Goal: Information Seeking & Learning: Learn about a topic

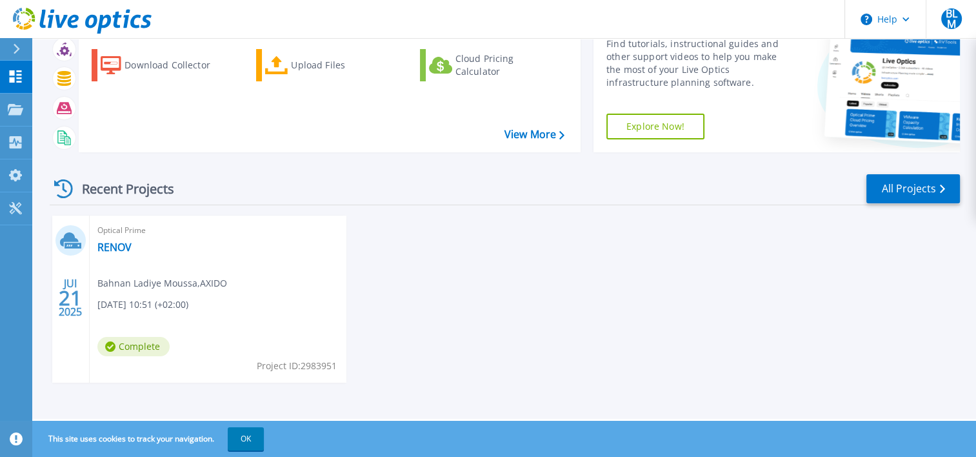
scroll to position [62, 0]
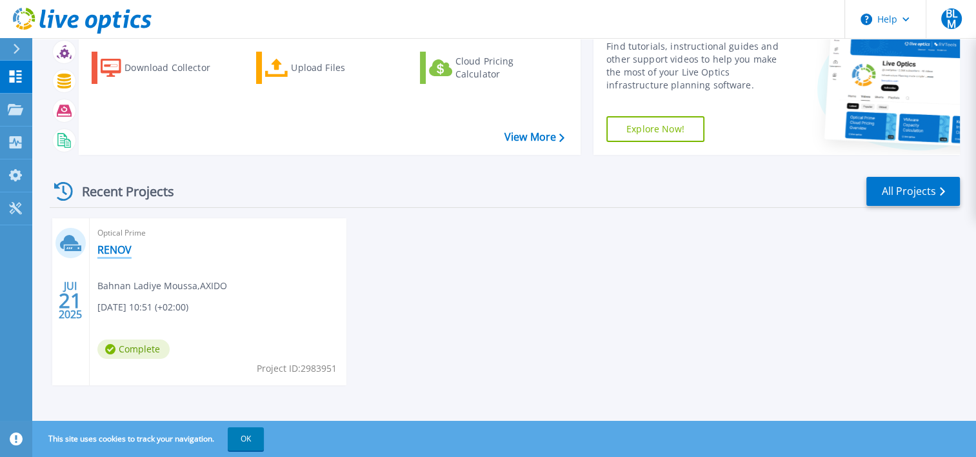
click at [108, 246] on link "RENOV" at bounding box center [114, 249] width 34 height 13
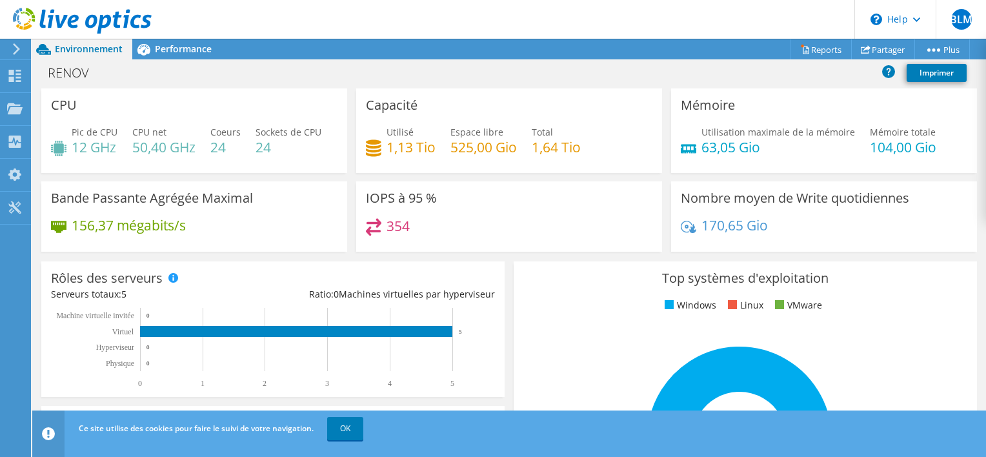
scroll to position [72, 0]
click at [170, 41] on div "Performance" at bounding box center [176, 49] width 89 height 21
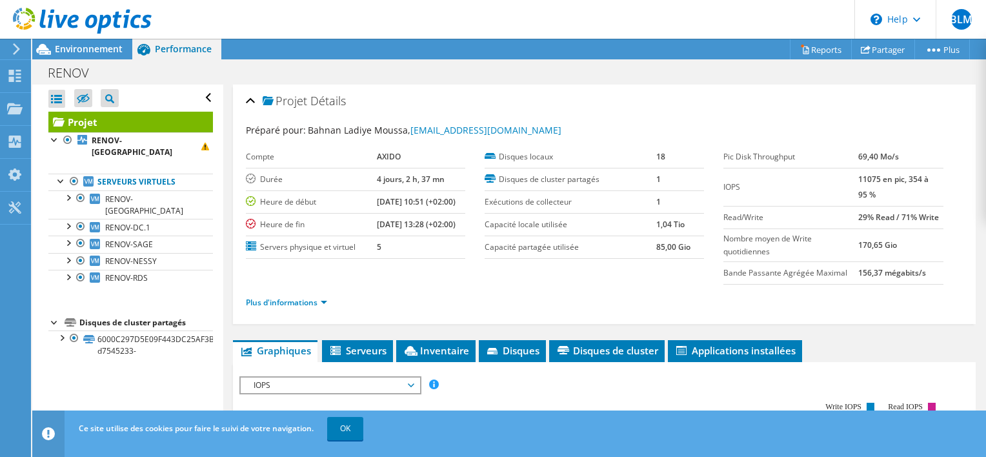
scroll to position [0, 0]
click at [129, 256] on span "RENOV-NESSY" at bounding box center [131, 261] width 52 height 11
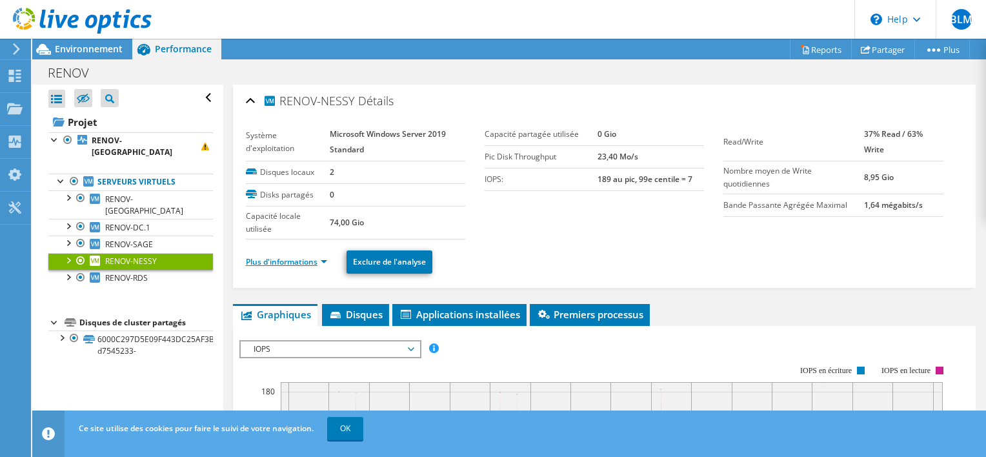
click at [326, 260] on link "Plus d'informations" at bounding box center [286, 261] width 81 height 11
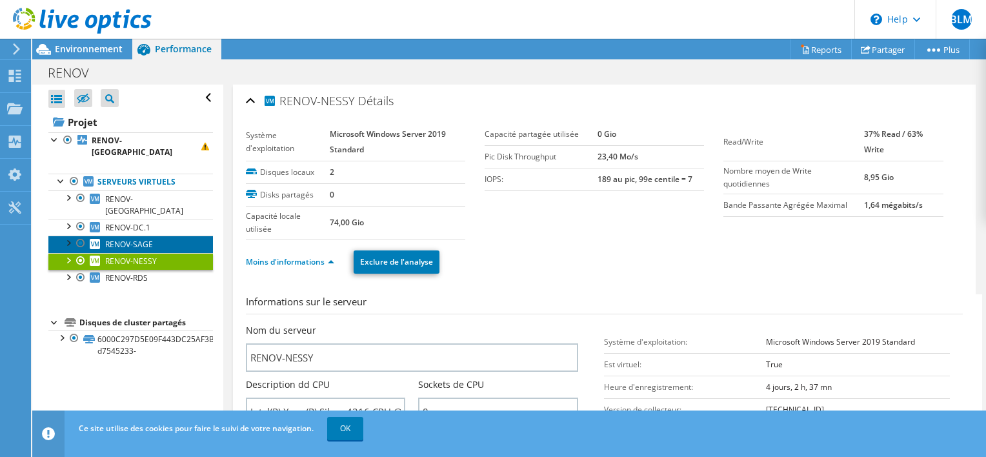
click at [135, 239] on span "RENOV-SAGE" at bounding box center [129, 244] width 48 height 11
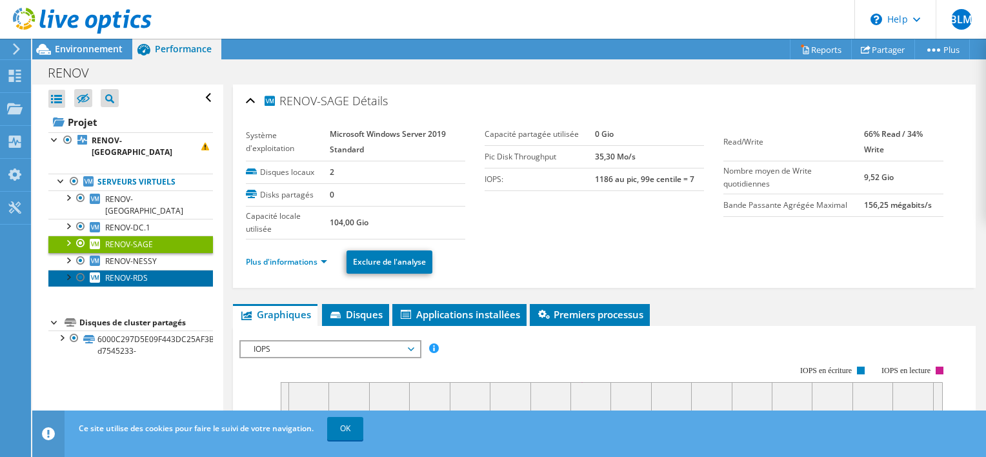
click at [138, 272] on span "RENOV-RDS" at bounding box center [126, 277] width 43 height 11
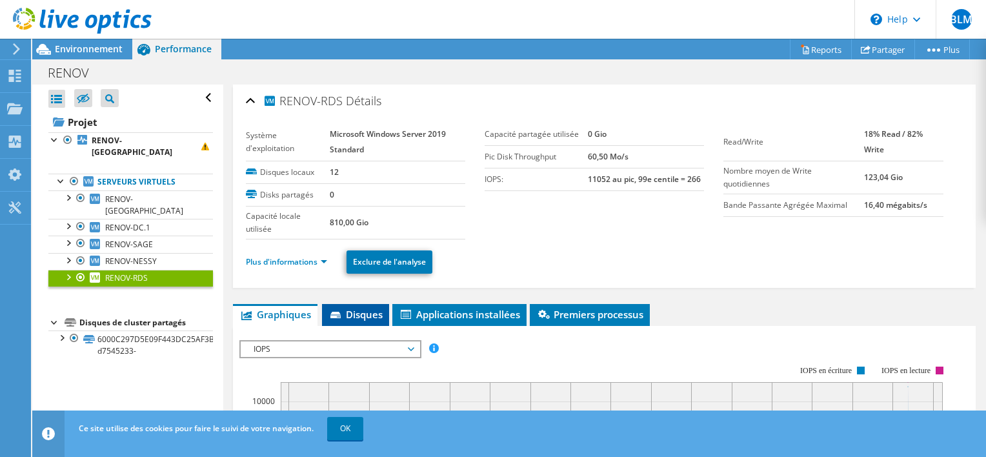
click at [354, 312] on span "Disques" at bounding box center [355, 314] width 54 height 13
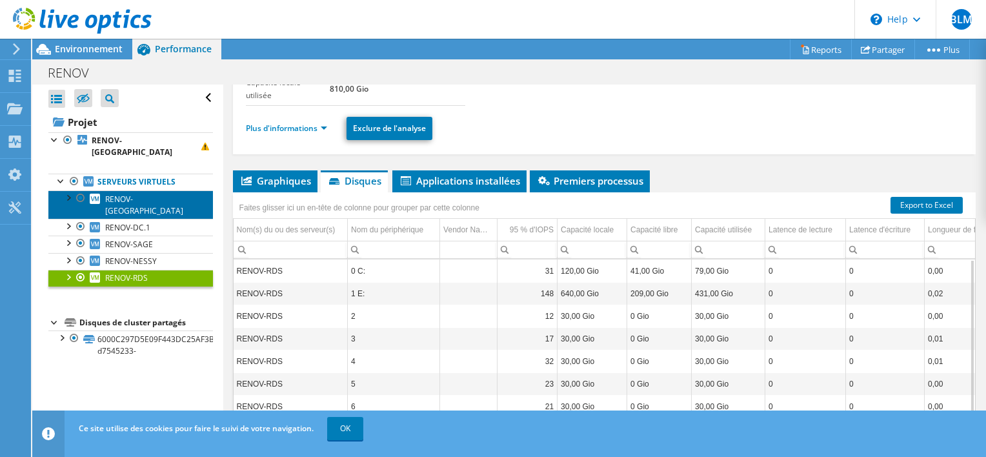
click at [100, 190] on link "RENOV-[GEOGRAPHIC_DATA]" at bounding box center [130, 204] width 165 height 28
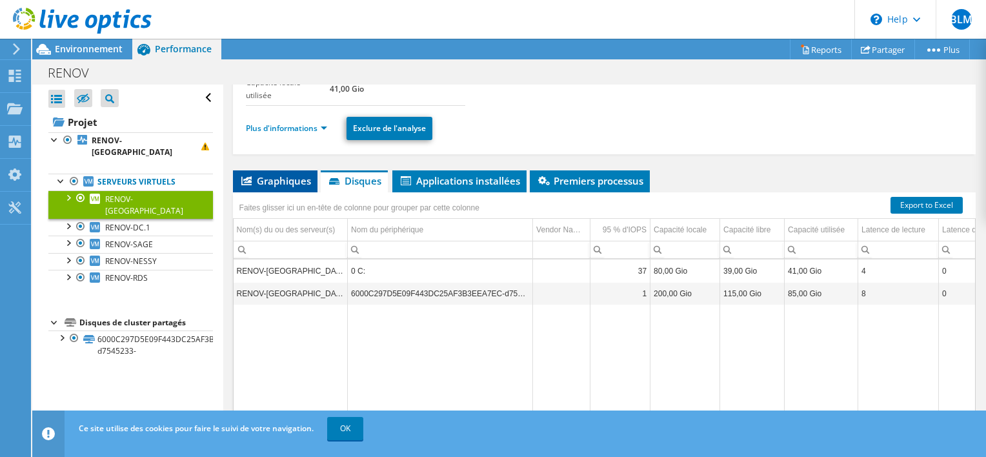
click at [256, 179] on span "Graphiques" at bounding box center [275, 180] width 72 height 13
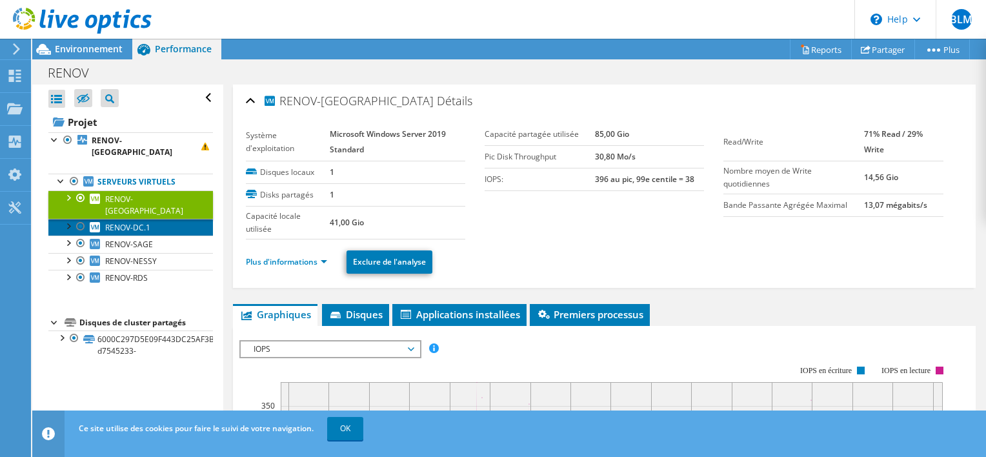
click at [137, 222] on span "RENOV-DC.1" at bounding box center [127, 227] width 45 height 11
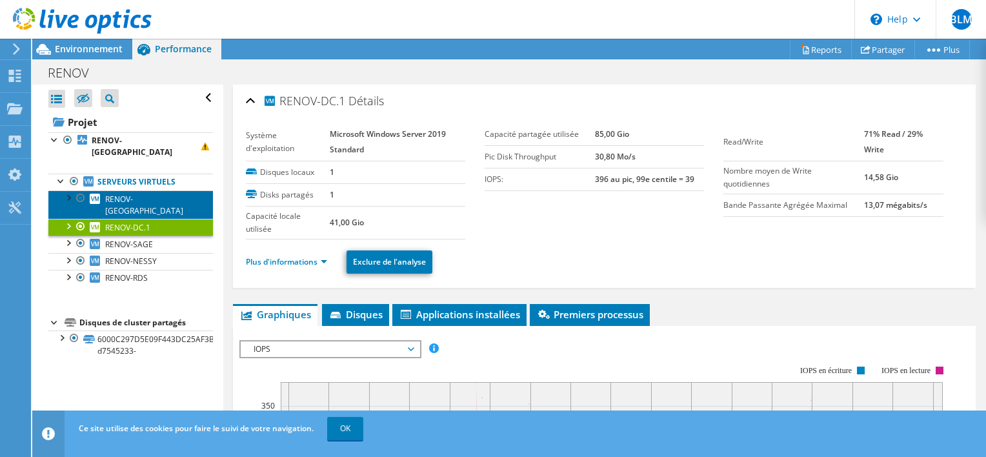
click at [125, 194] on span "RENOV-[GEOGRAPHIC_DATA]" at bounding box center [144, 205] width 78 height 23
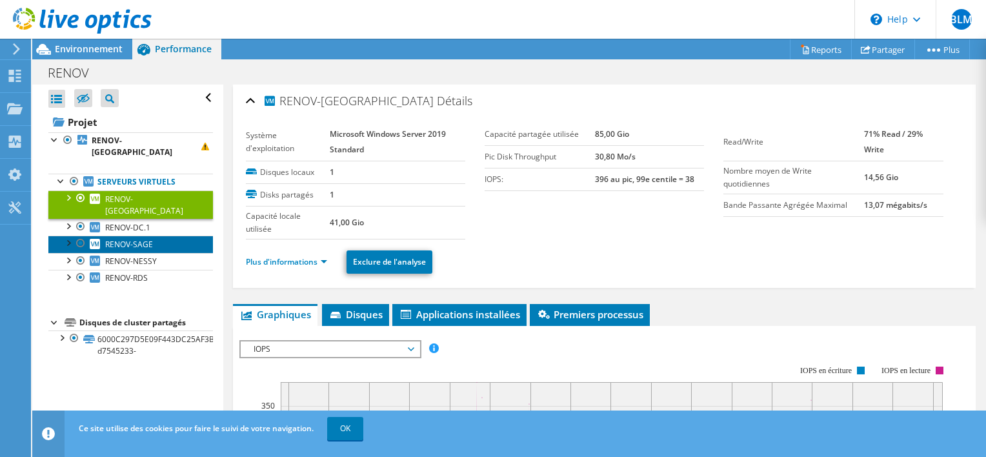
click at [136, 239] on span "RENOV-SAGE" at bounding box center [129, 244] width 48 height 11
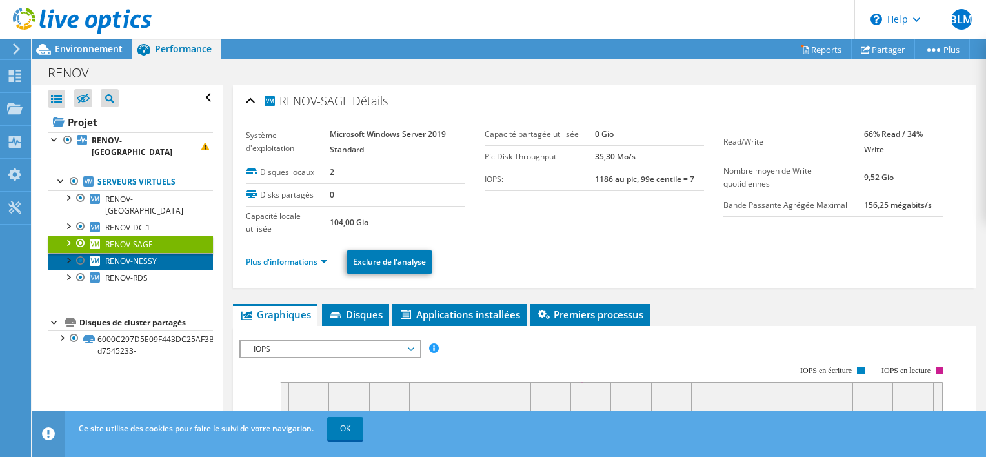
click at [142, 256] on span "RENOV-NESSY" at bounding box center [131, 261] width 52 height 11
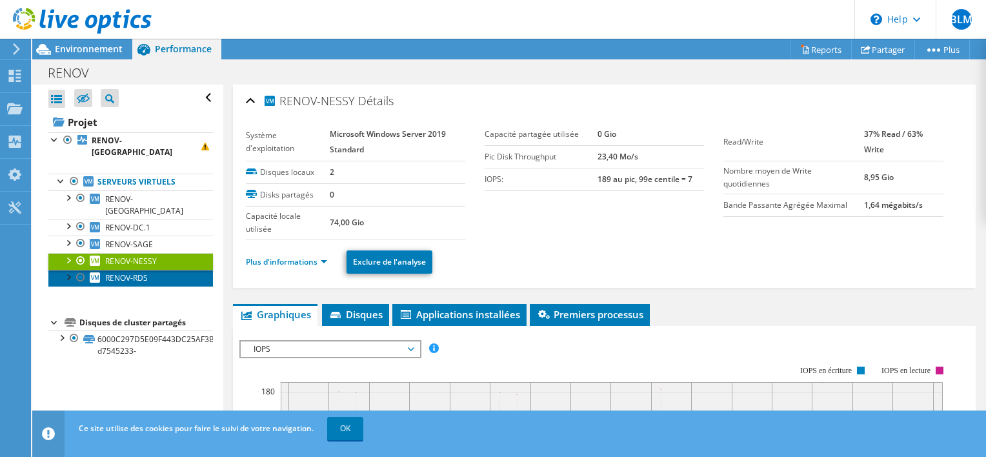
click at [130, 272] on span "RENOV-RDS" at bounding box center [126, 277] width 43 height 11
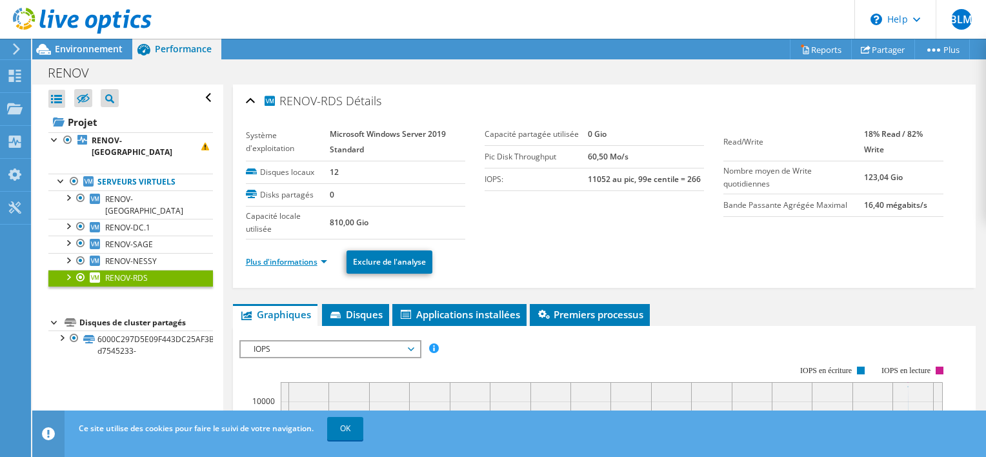
click at [319, 262] on link "Plus d'informations" at bounding box center [286, 261] width 81 height 11
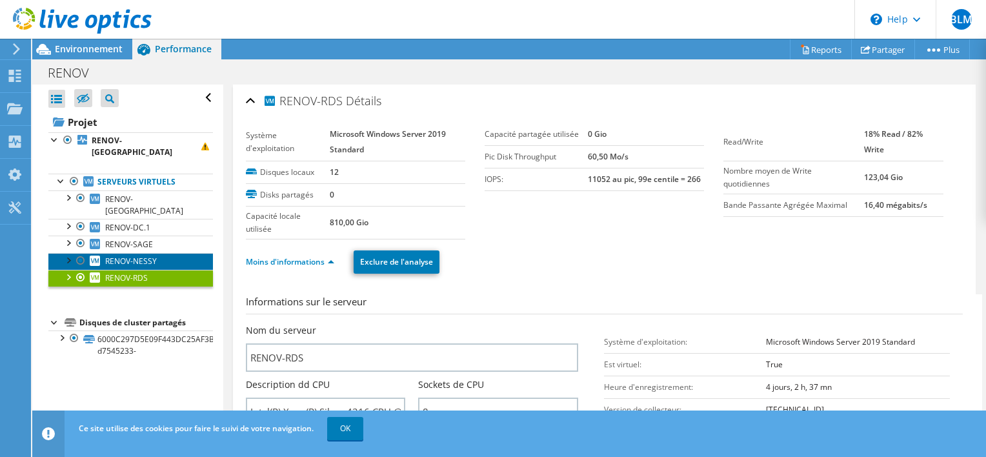
click at [129, 256] on span "RENOV-NESSY" at bounding box center [131, 261] width 52 height 11
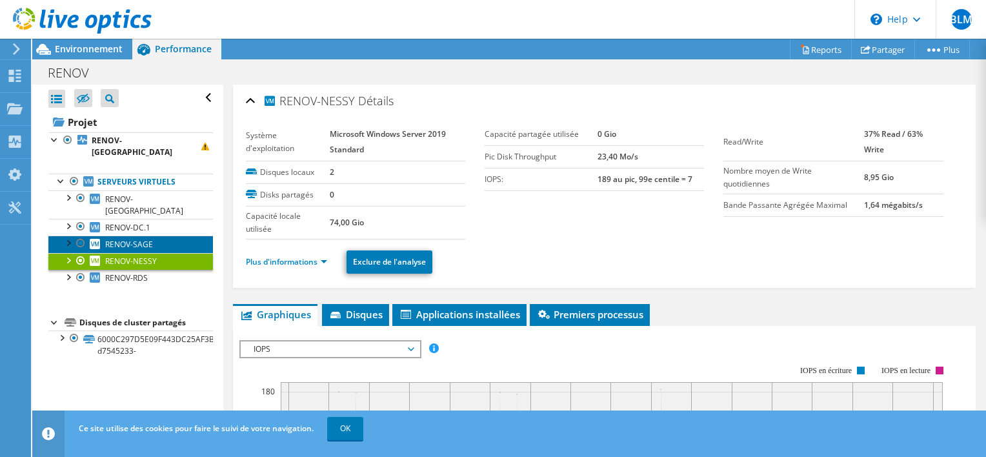
click at [132, 239] on span "RENOV-SAGE" at bounding box center [129, 244] width 48 height 11
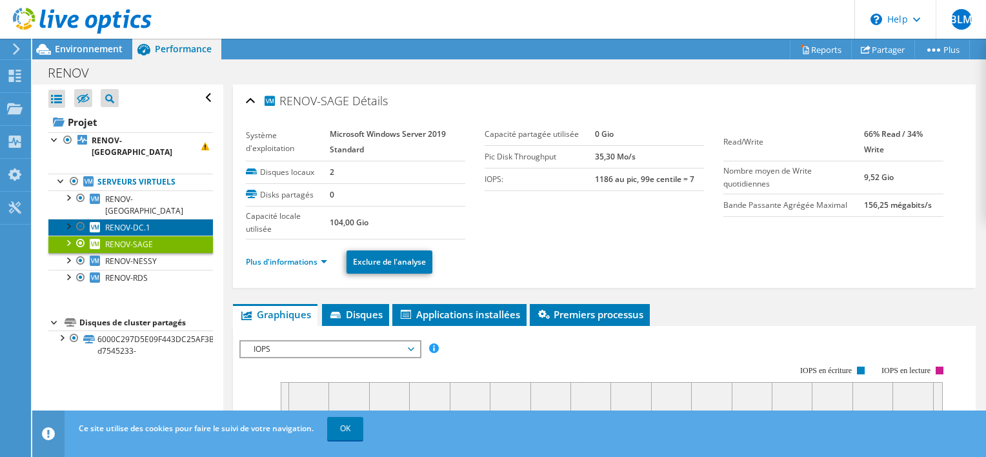
click at [142, 222] on span "RENOV-DC.1" at bounding box center [127, 227] width 45 height 11
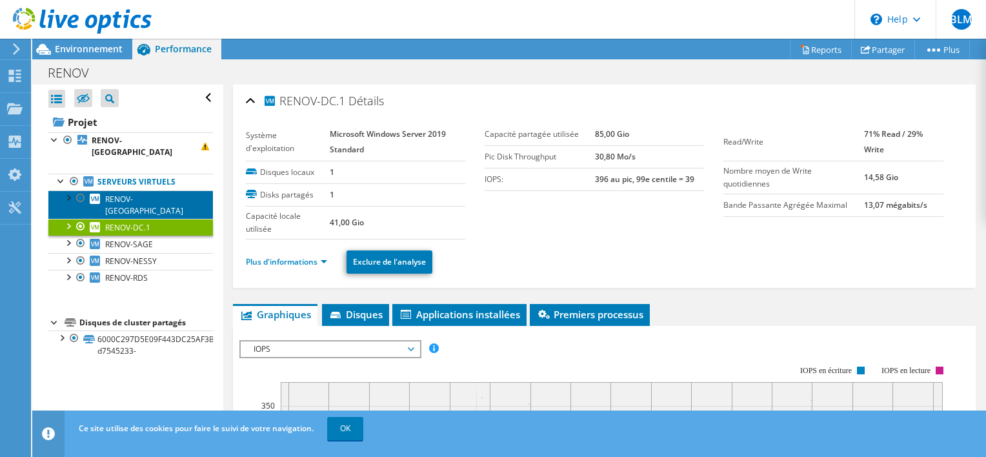
click at [144, 190] on link "RENOV-[GEOGRAPHIC_DATA]" at bounding box center [130, 204] width 165 height 28
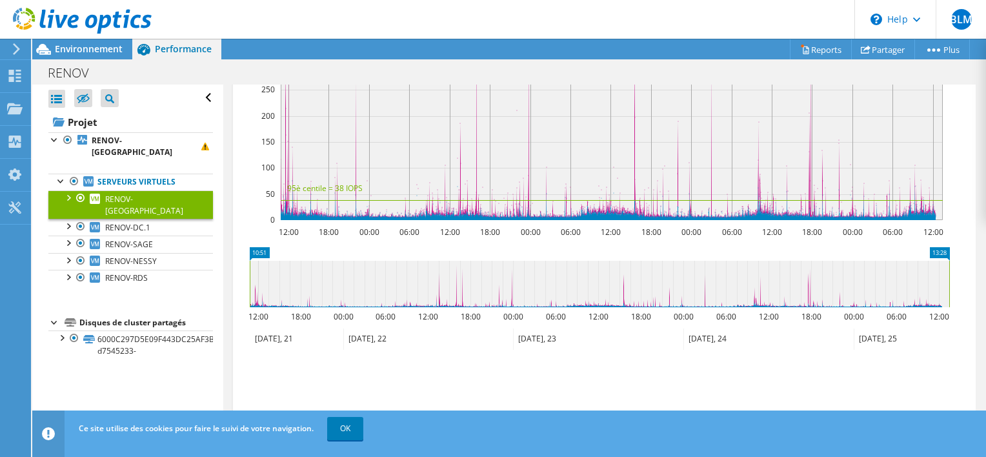
scroll to position [435, 0]
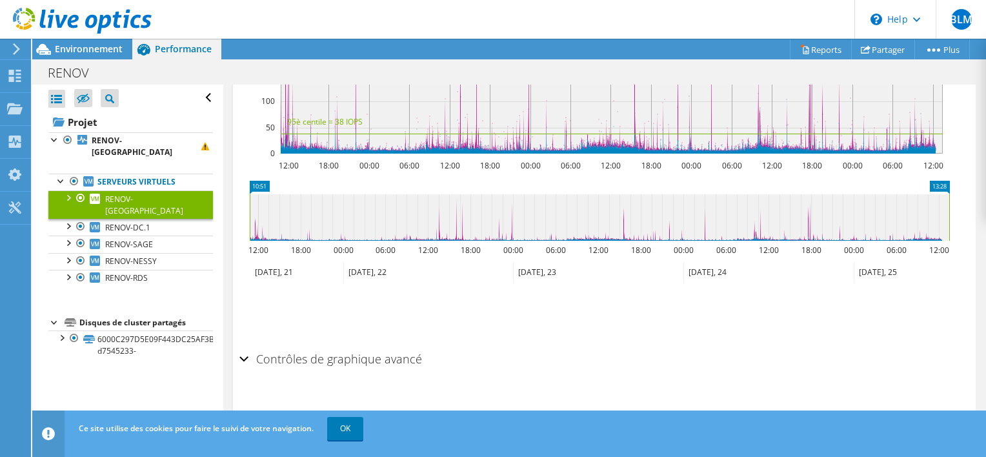
click at [265, 357] on h2 "Contrôles de graphique avancé" at bounding box center [330, 359] width 183 height 26
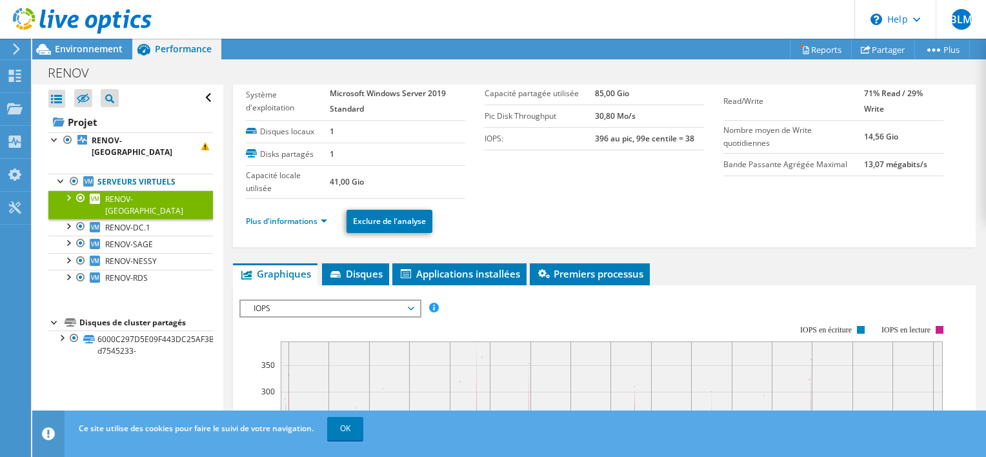
scroll to position [0, 0]
